Goal: Find contact information: Find contact information

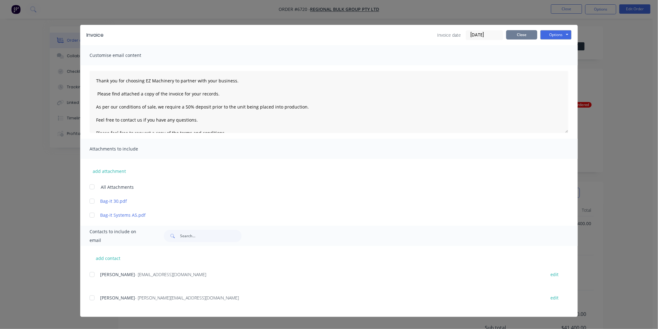
click at [521, 33] on button "Close" at bounding box center [521, 34] width 31 height 9
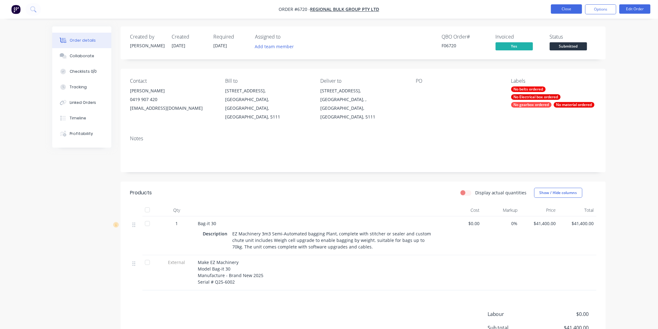
click at [562, 8] on button "Close" at bounding box center [566, 8] width 31 height 9
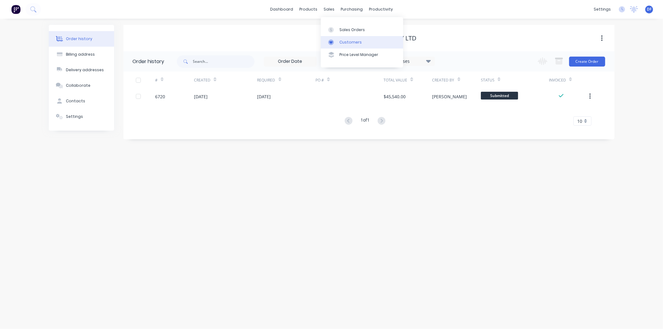
click at [349, 41] on div "Customers" at bounding box center [351, 43] width 22 height 6
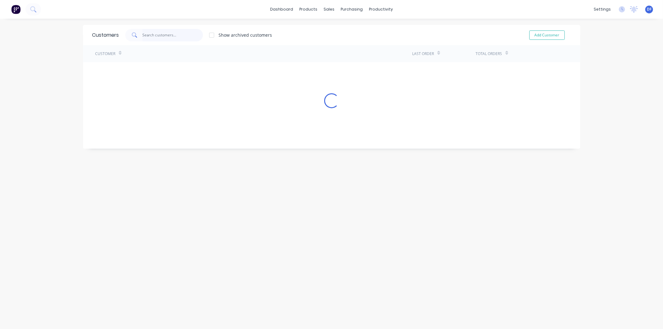
click at [159, 35] on input "text" at bounding box center [172, 35] width 61 height 12
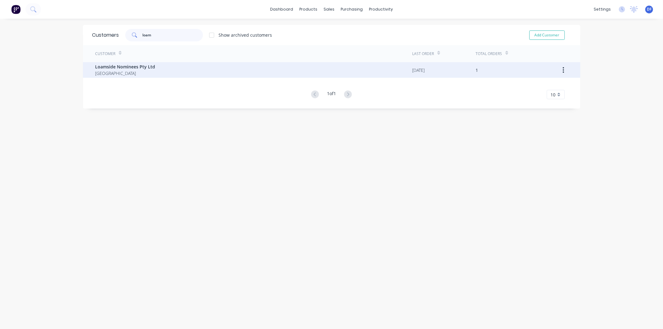
type input "loam"
drag, startPoint x: 121, startPoint y: 72, endPoint x: 123, endPoint y: 67, distance: 5.0
click at [123, 67] on div "Loamside Nominees Pty Ltd [GEOGRAPHIC_DATA]" at bounding box center [125, 69] width 60 height 13
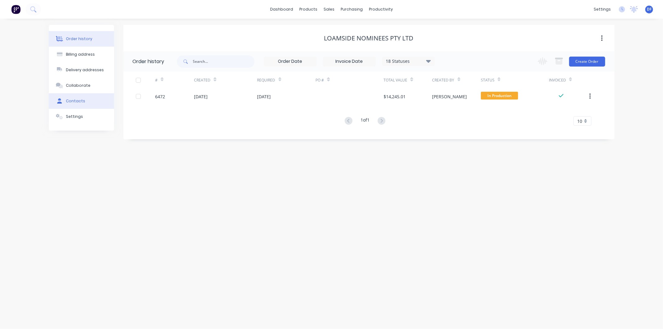
click at [77, 100] on div "Contacts" at bounding box center [75, 101] width 19 height 6
select select "AU"
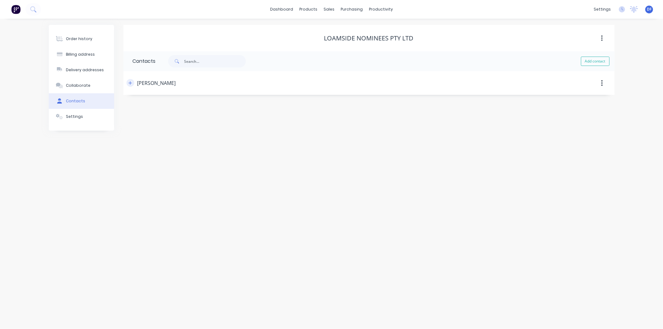
click at [132, 81] on icon "button" at bounding box center [130, 83] width 4 height 4
drag, startPoint x: 198, startPoint y: 178, endPoint x: 154, endPoint y: 180, distance: 43.3
click at [153, 181] on input "0427 111 235" at bounding box center [190, 179] width 75 height 7
